Goal: Task Accomplishment & Management: Use online tool/utility

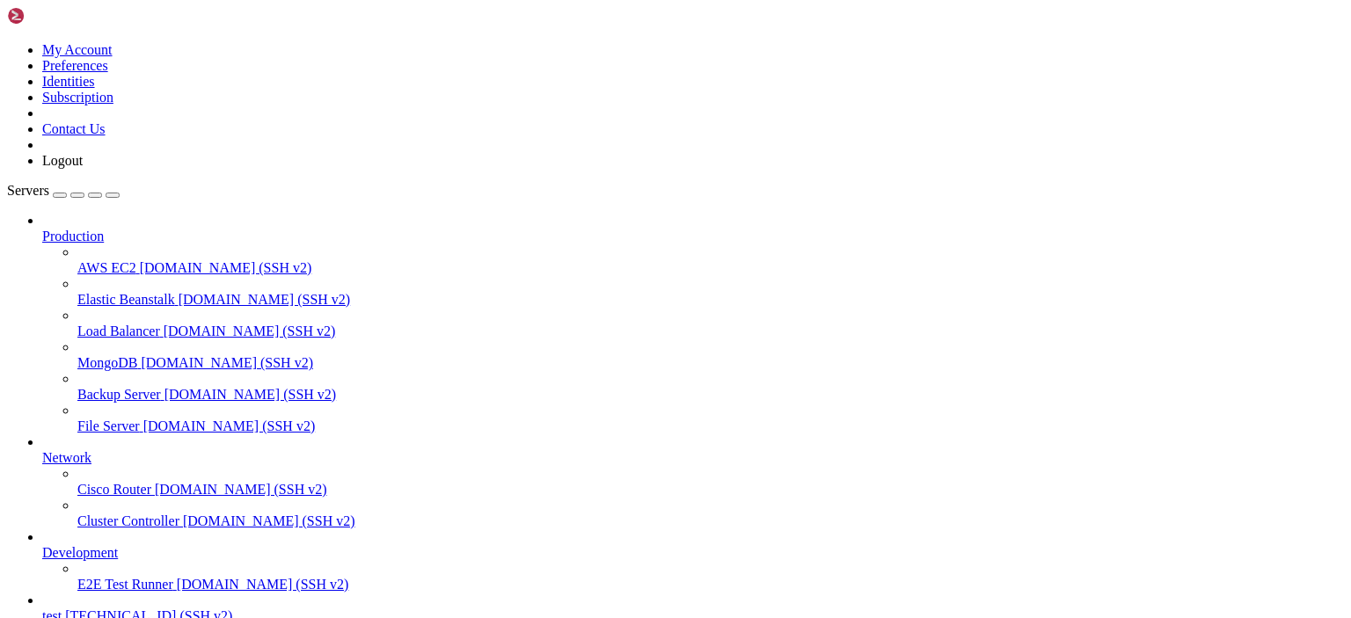
scroll to position [224, 0]
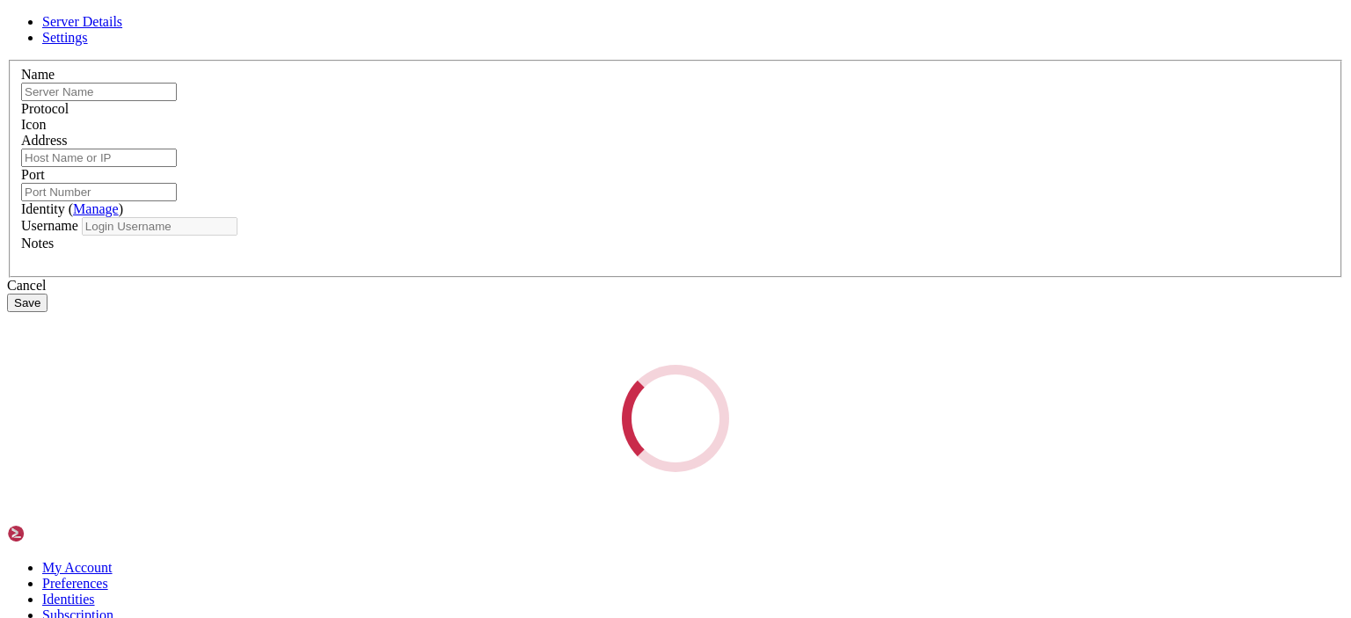
type input "test"
type input "[TECHNICAL_ID]"
type input "22"
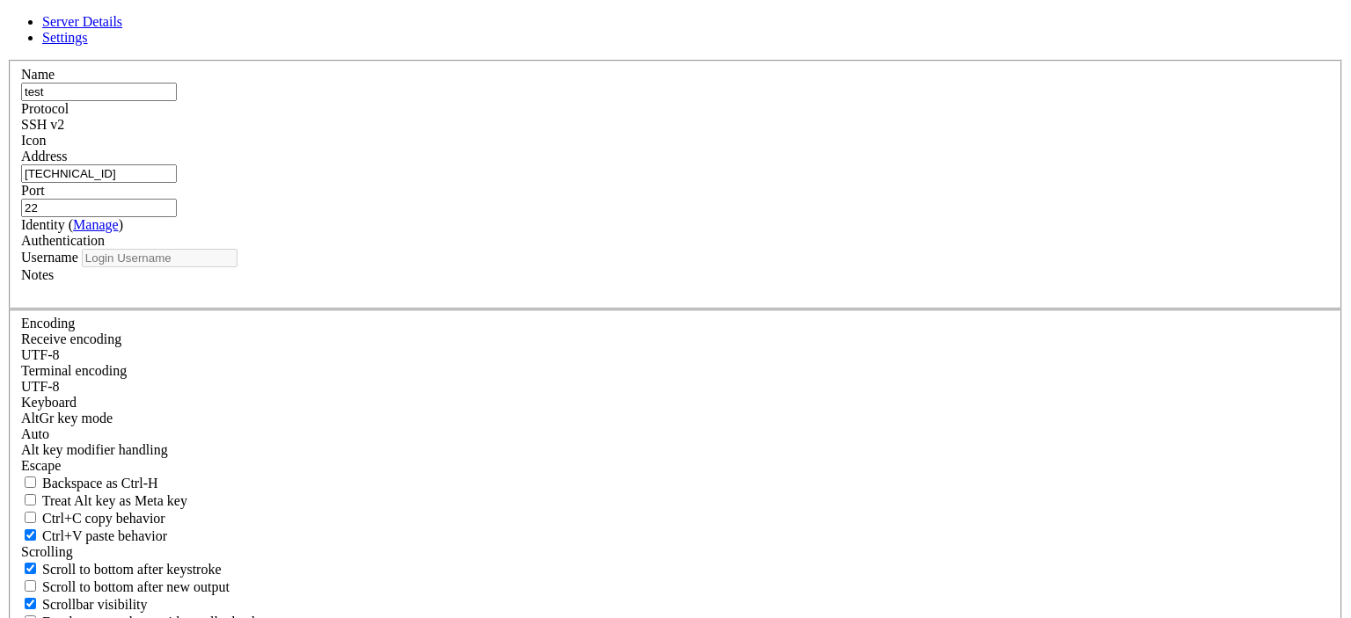
type input "root"
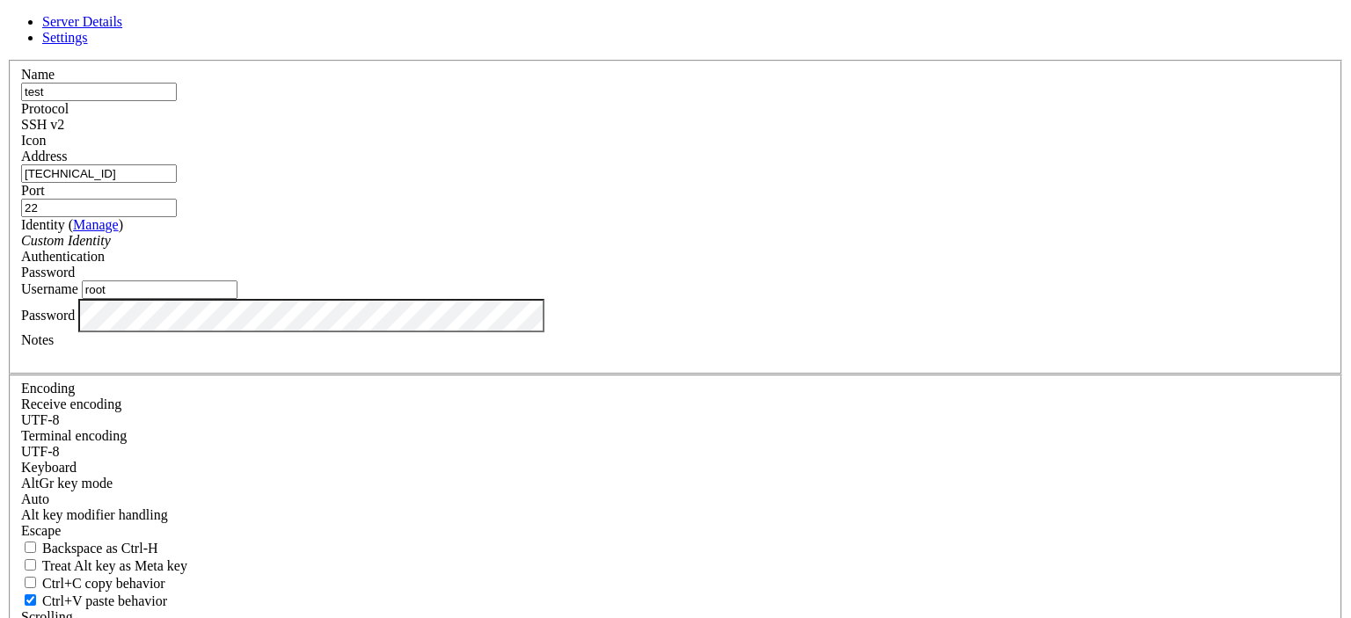
click at [431, 332] on div "Password" at bounding box center [675, 315] width 1309 height 33
click at [75, 322] on label "Password" at bounding box center [48, 314] width 54 height 15
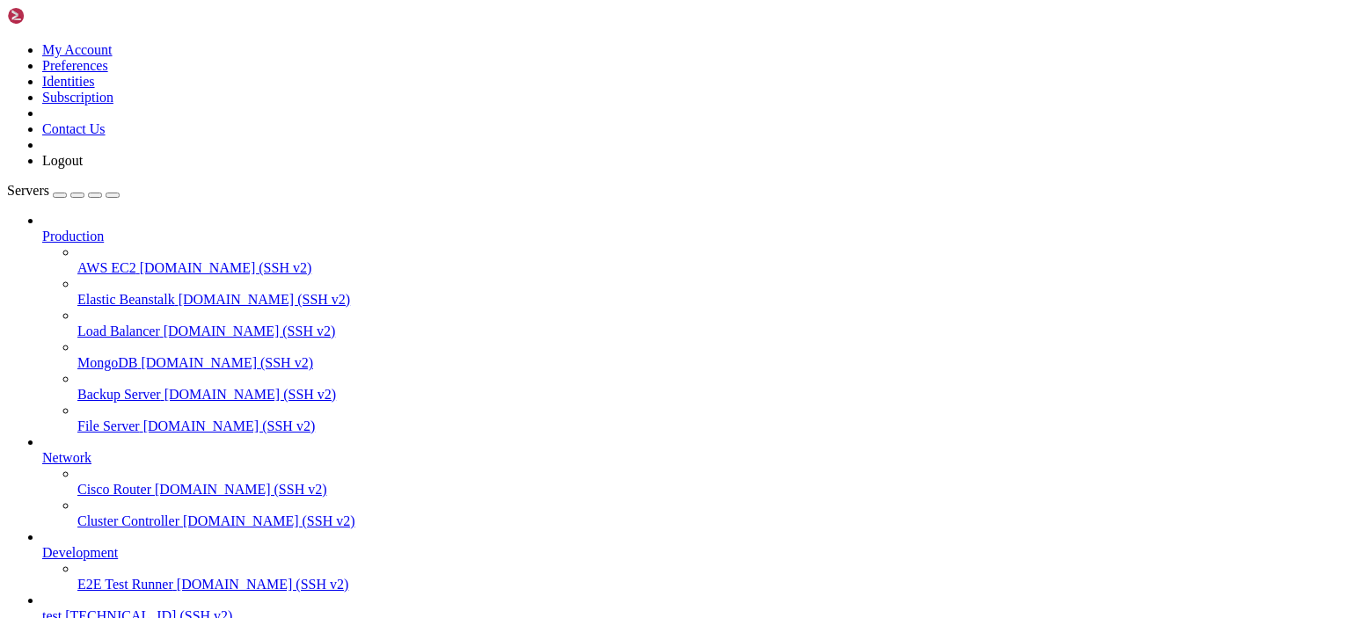
click at [97, 609] on span "[TECHNICAL_ID] (SSH v2)" at bounding box center [148, 616] width 167 height 15
click at [62, 609] on span "test" at bounding box center [51, 616] width 19 height 15
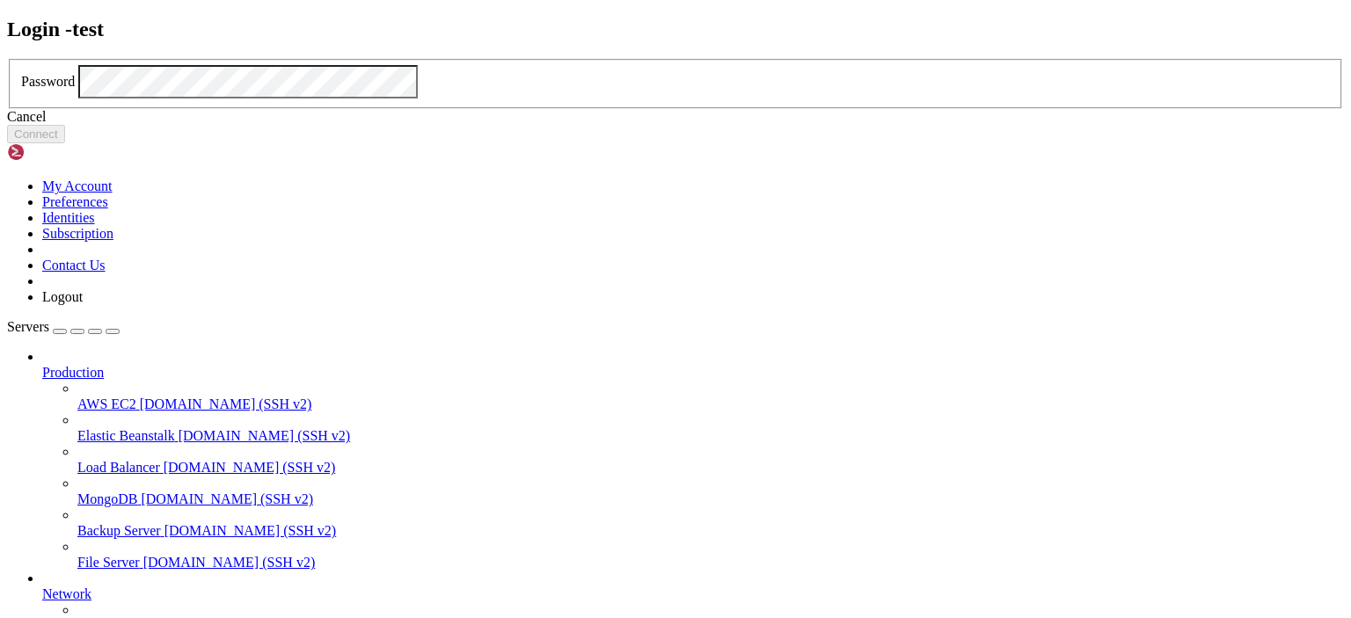
click at [7, 59] on icon at bounding box center [7, 59] width 0 height 0
